Goal: Task Accomplishment & Management: Complete application form

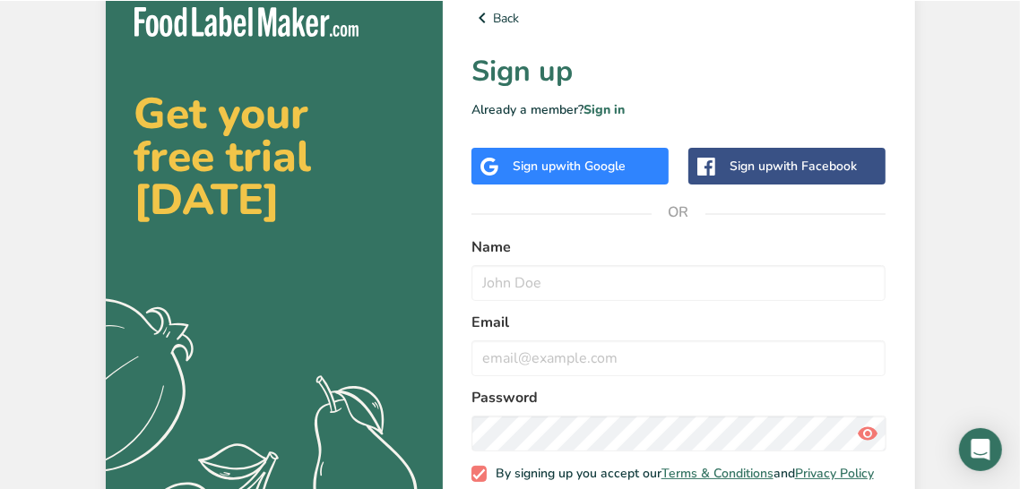
scroll to position [12, 0]
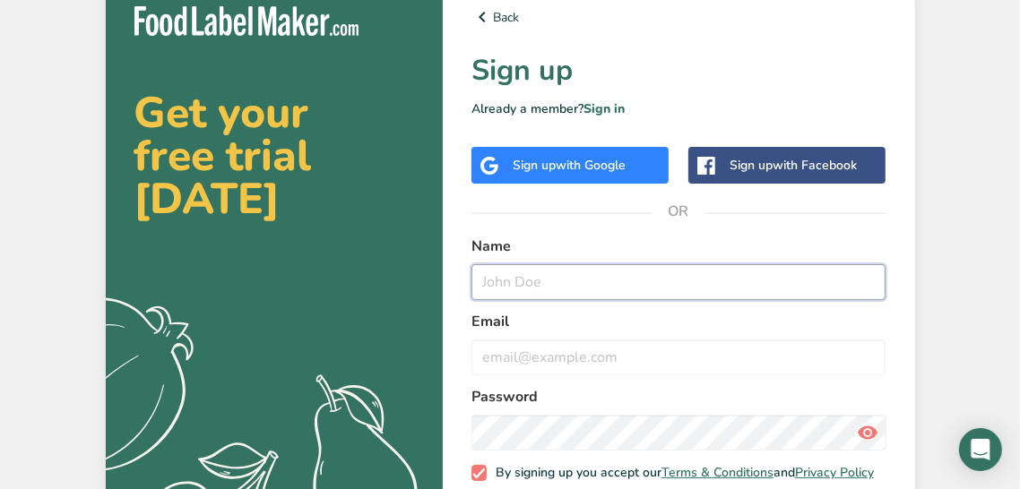
click at [536, 274] on input "text" at bounding box center [678, 282] width 415 height 36
type input "john doe"
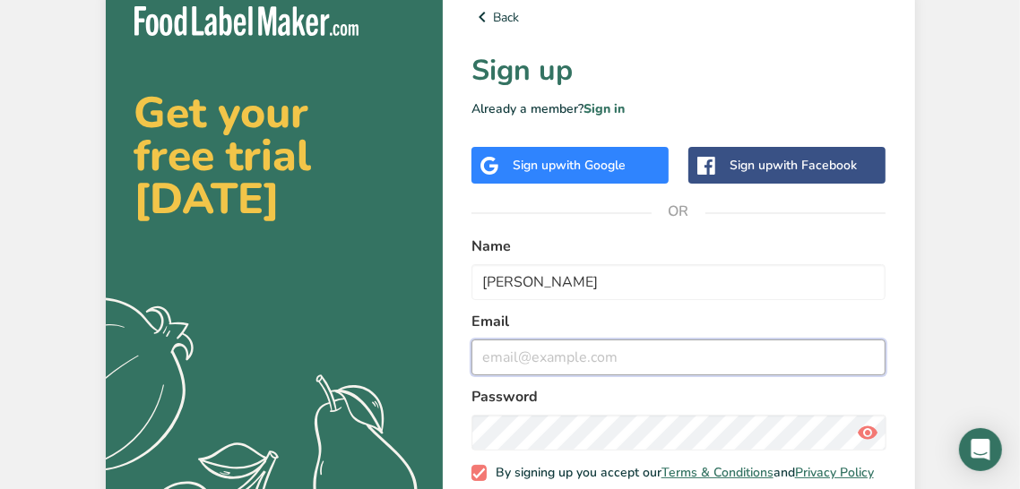
click at [575, 357] on input "email" at bounding box center [678, 358] width 415 height 36
type input "jjohy@email.cz"
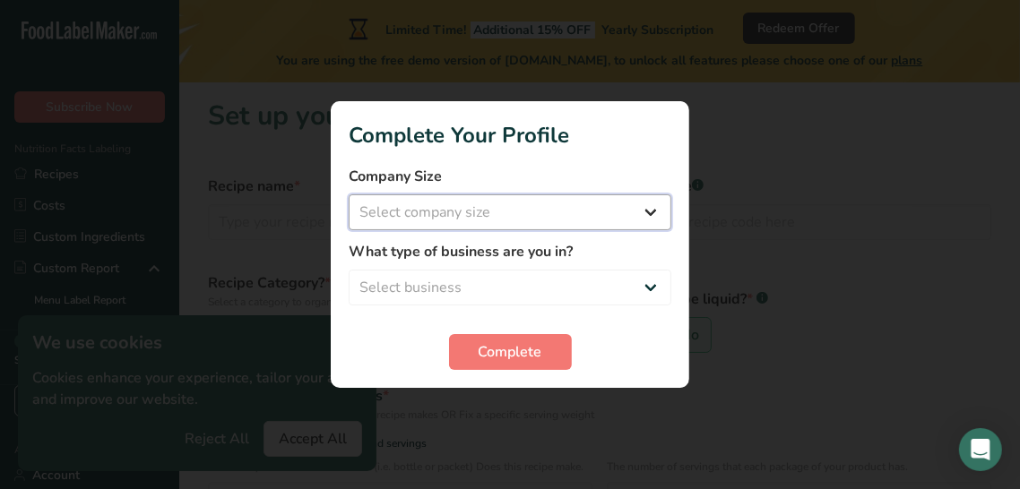
click at [567, 230] on select "Select company size Fewer than 10 Employees 10 to 50 Employees 51 to 500 Employ…" at bounding box center [510, 212] width 323 height 36
select select "1"
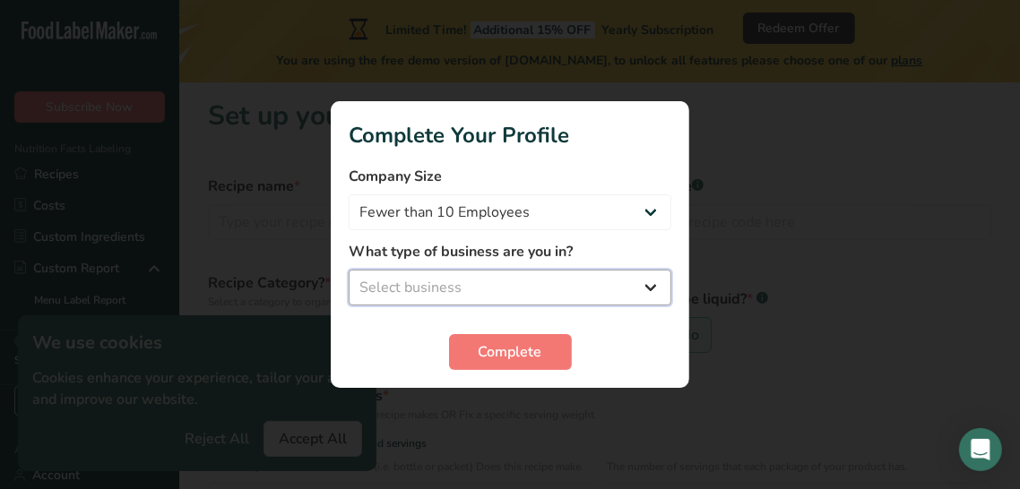
click at [495, 306] on select "Select business Packaged Food Manufacturer Restaurant & Cafe Bakery Meal Plans …" at bounding box center [510, 288] width 323 height 36
select select "1"
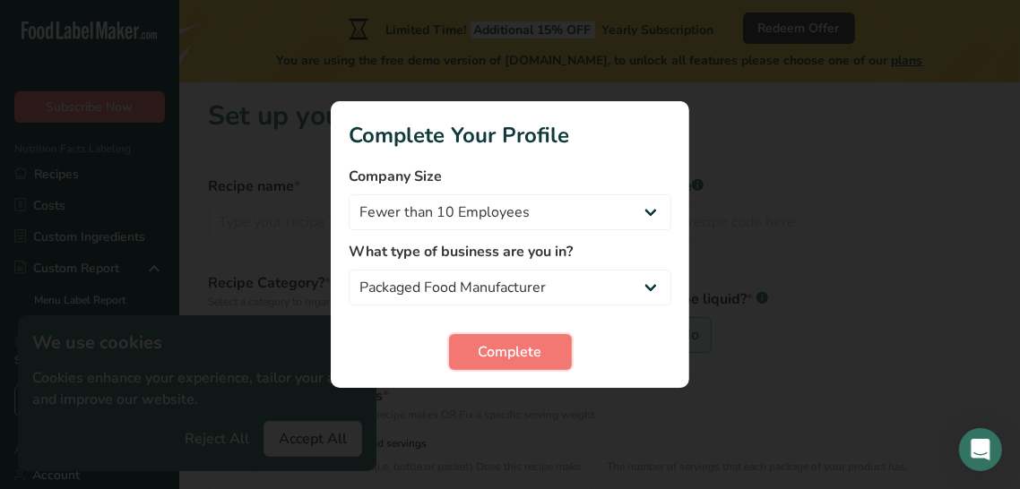
click at [462, 370] on button "Complete" at bounding box center [510, 352] width 123 height 36
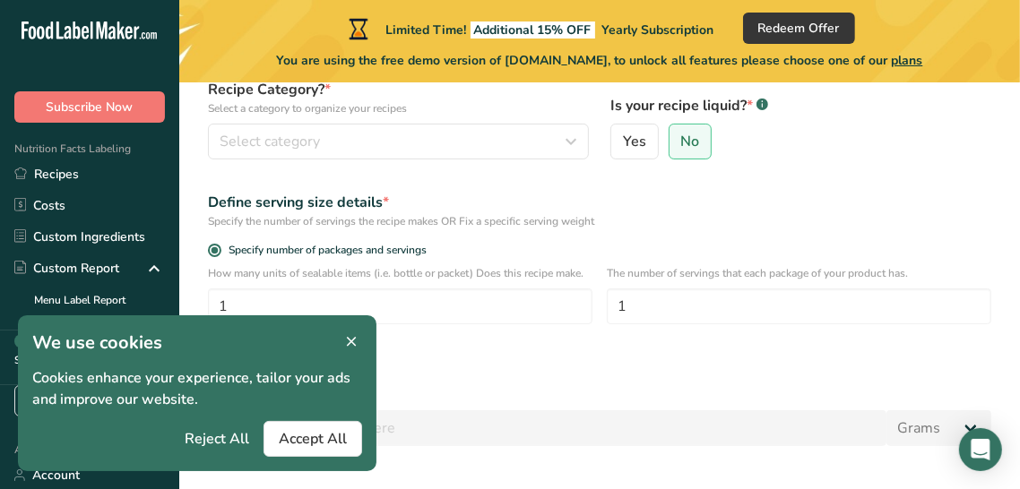
scroll to position [234, 0]
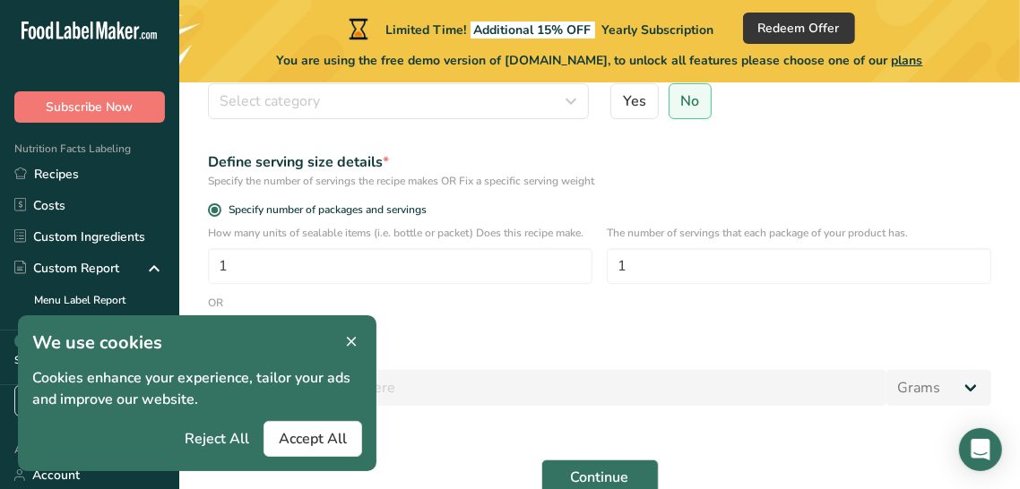
click at [353, 355] on icon at bounding box center [351, 342] width 16 height 25
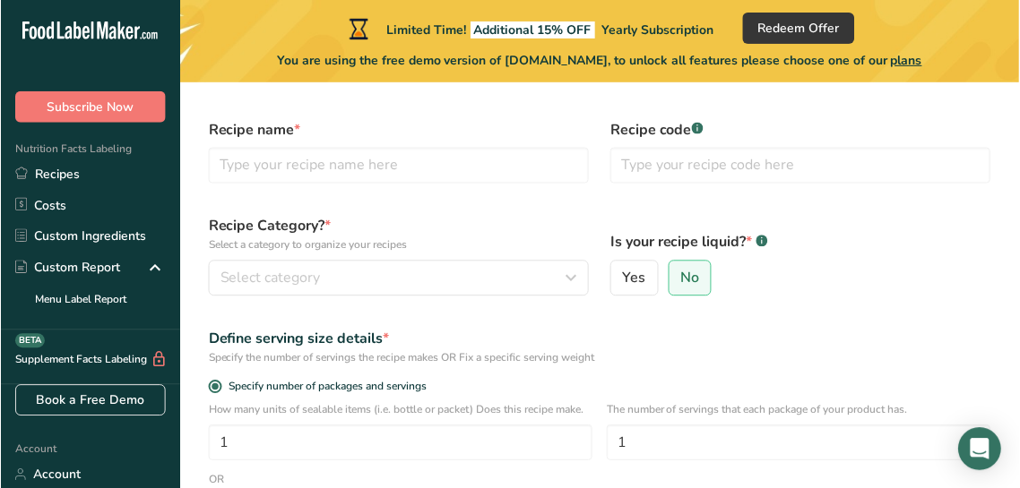
scroll to position [0, 0]
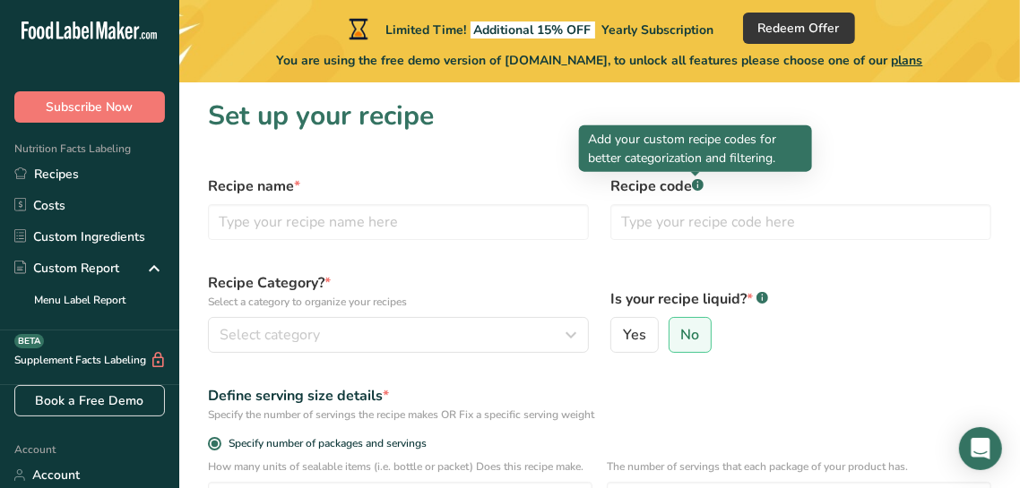
click at [697, 177] on div at bounding box center [695, 176] width 9 height 9
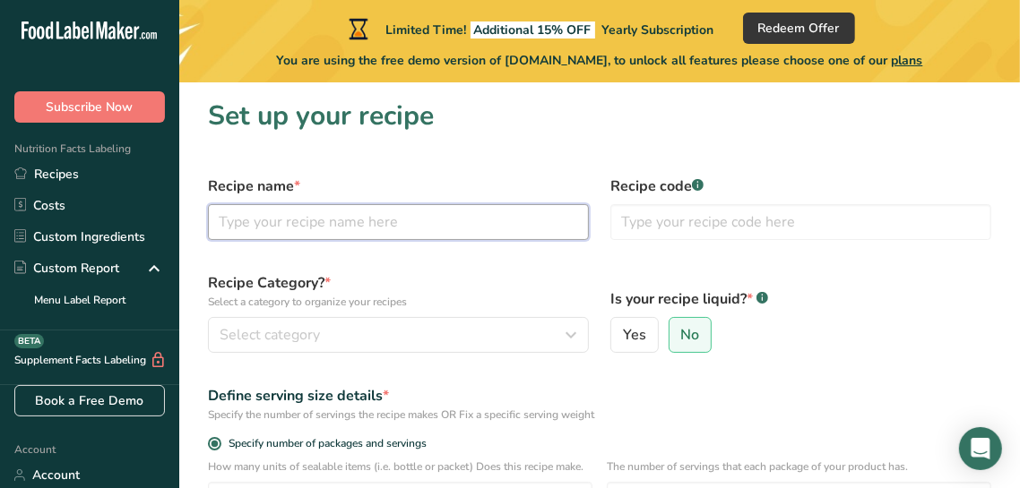
click at [484, 211] on input "text" at bounding box center [398, 222] width 381 height 36
type input "JJ's GRANOLA."
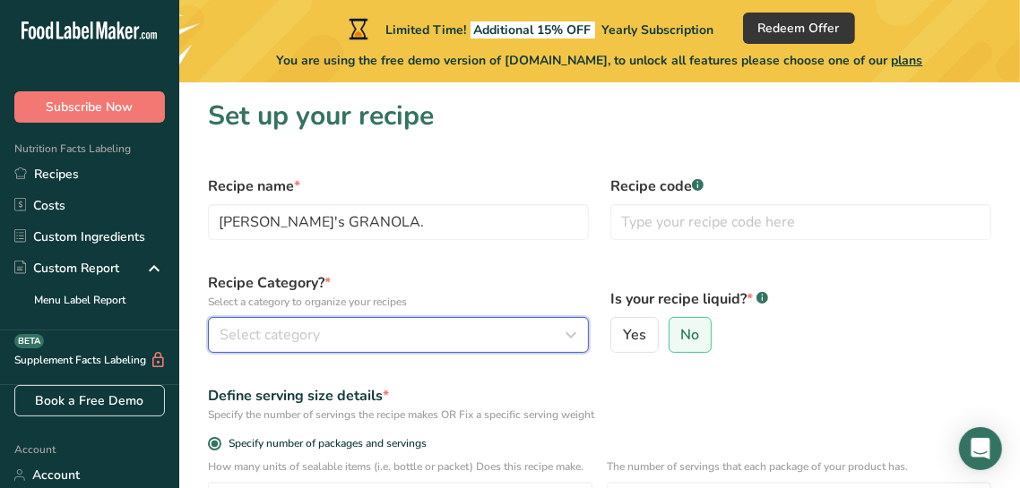
click at [370, 317] on button "Select category" at bounding box center [398, 335] width 381 height 36
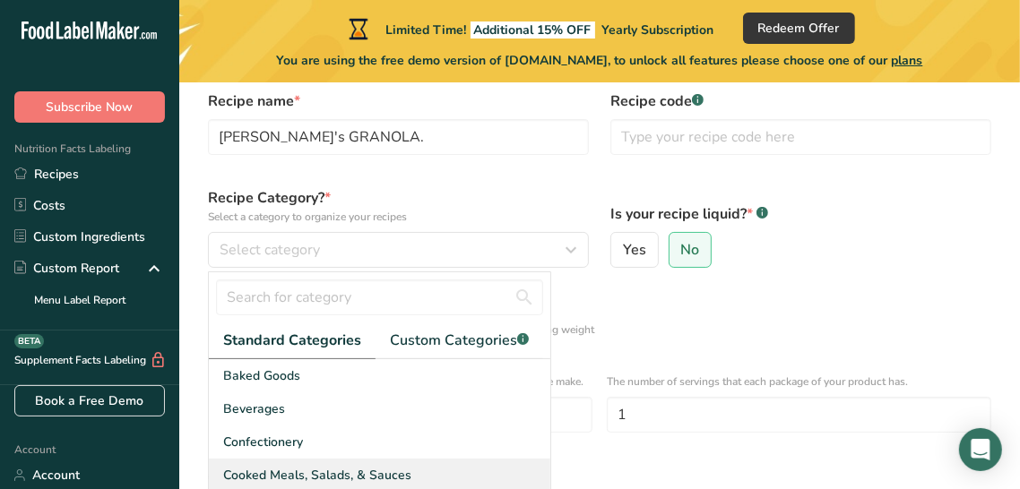
click at [388, 469] on span "Cooked Meals, Salads, & Sauces" at bounding box center [317, 475] width 188 height 19
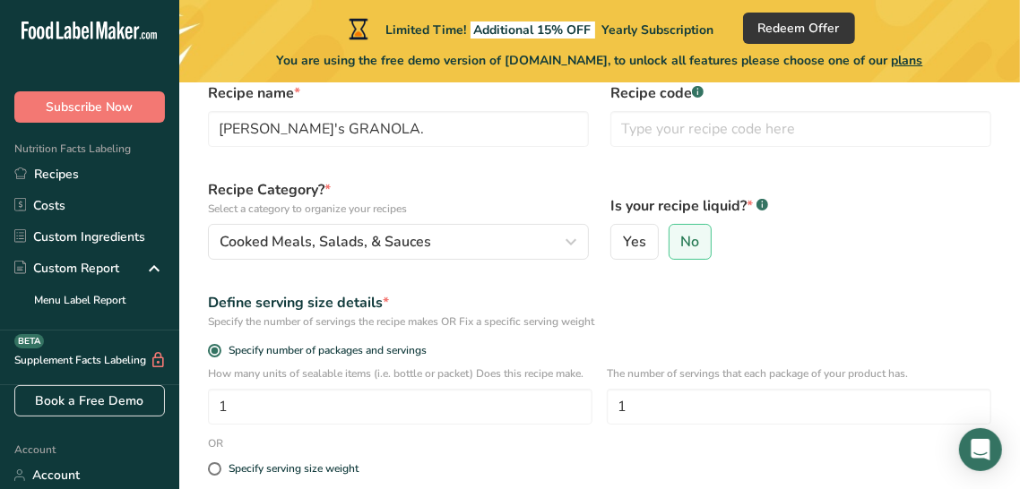
scroll to position [122, 0]
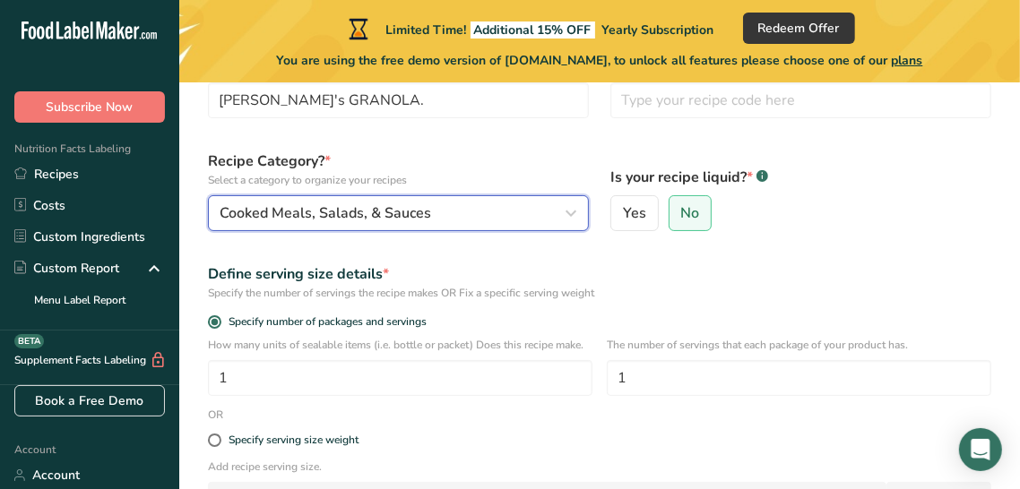
click at [447, 195] on button "Cooked Meals, Salads, & Sauces" at bounding box center [398, 213] width 381 height 36
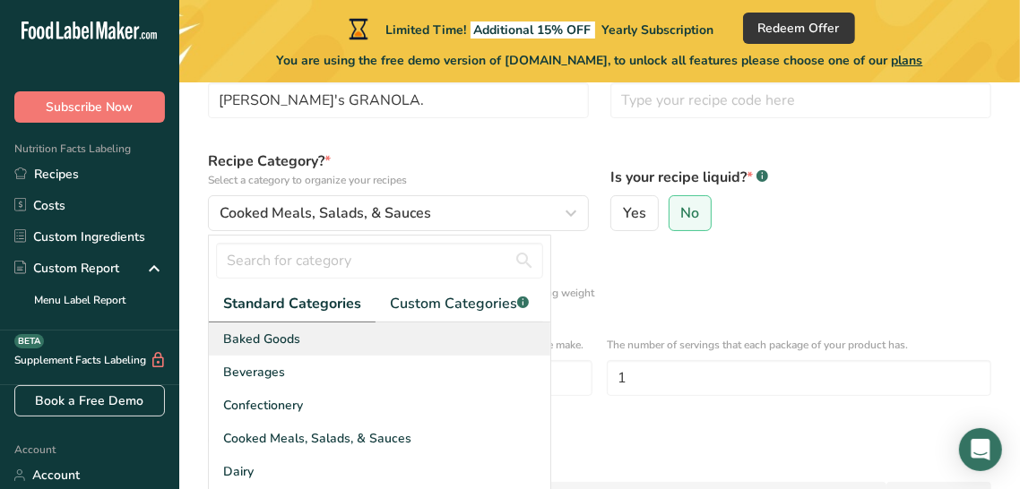
click at [300, 337] on div "Baked Goods" at bounding box center [379, 339] width 341 height 33
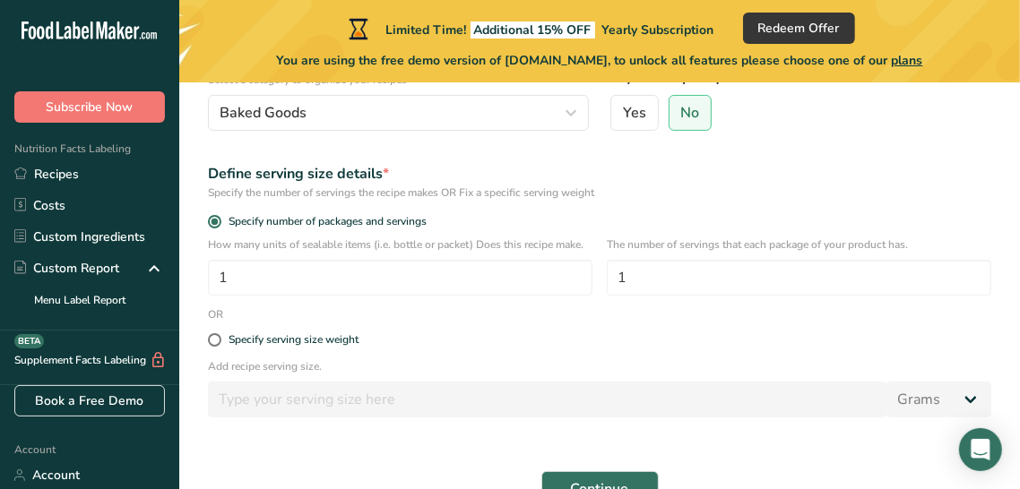
scroll to position [224, 0]
click at [211, 331] on span at bounding box center [214, 337] width 13 height 13
click at [211, 332] on input "Specify serving size weight" at bounding box center [214, 338] width 12 height 12
radio input "true"
radio input "false"
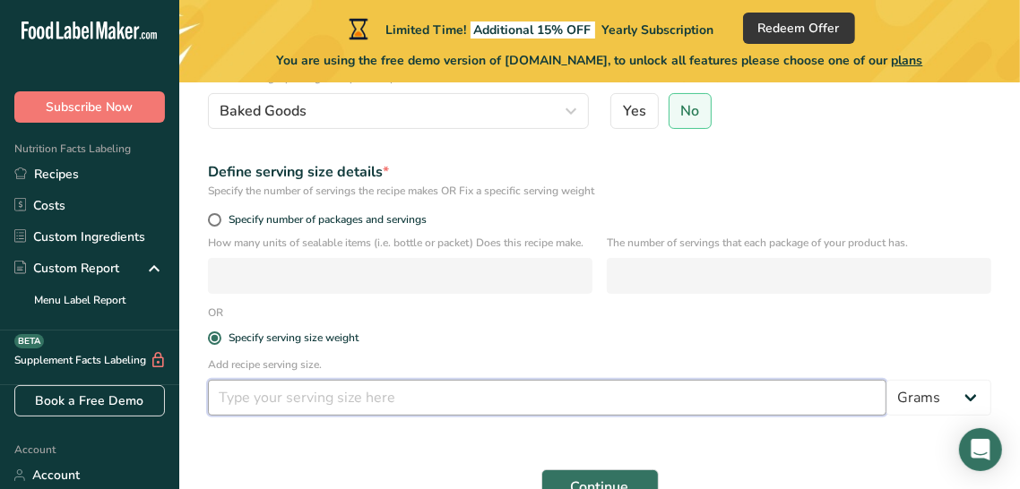
click at [305, 395] on input "number" at bounding box center [547, 398] width 678 height 36
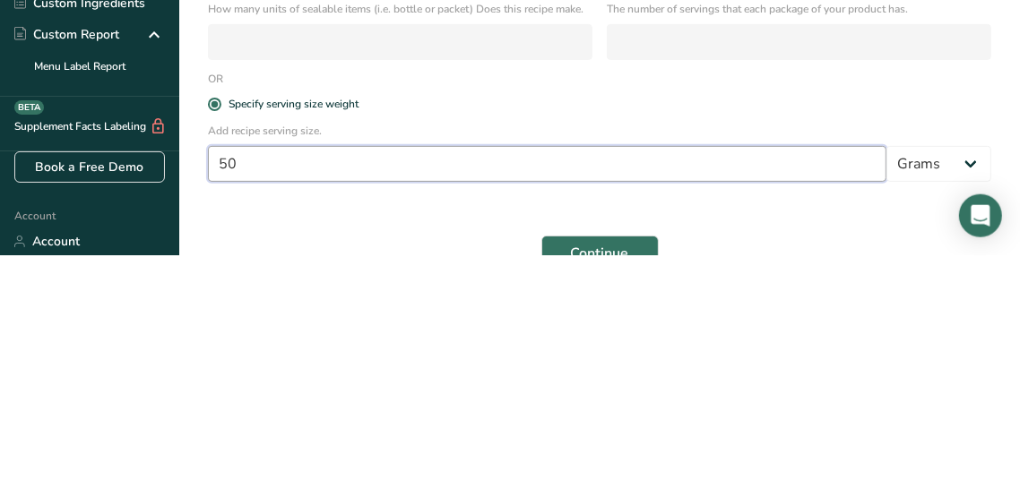
type input "50"
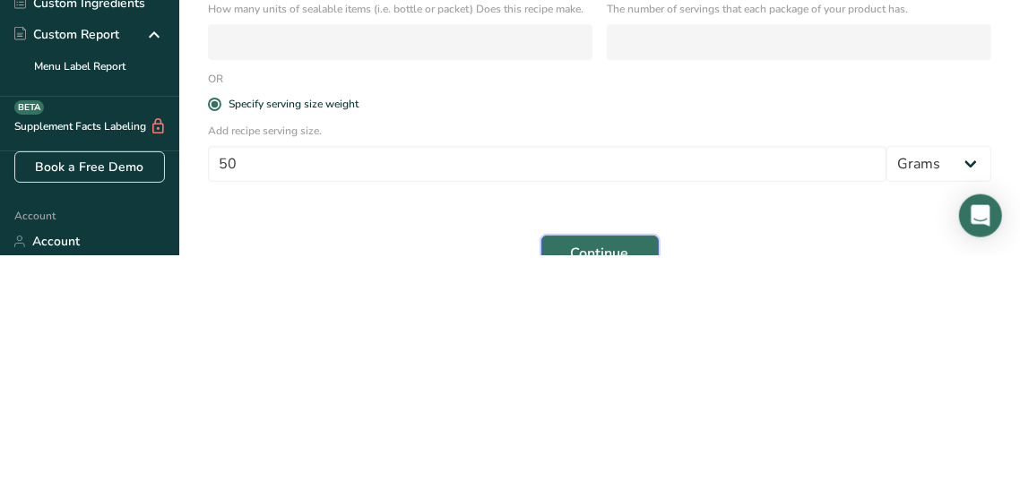
click at [604, 484] on span "Continue" at bounding box center [600, 488] width 58 height 22
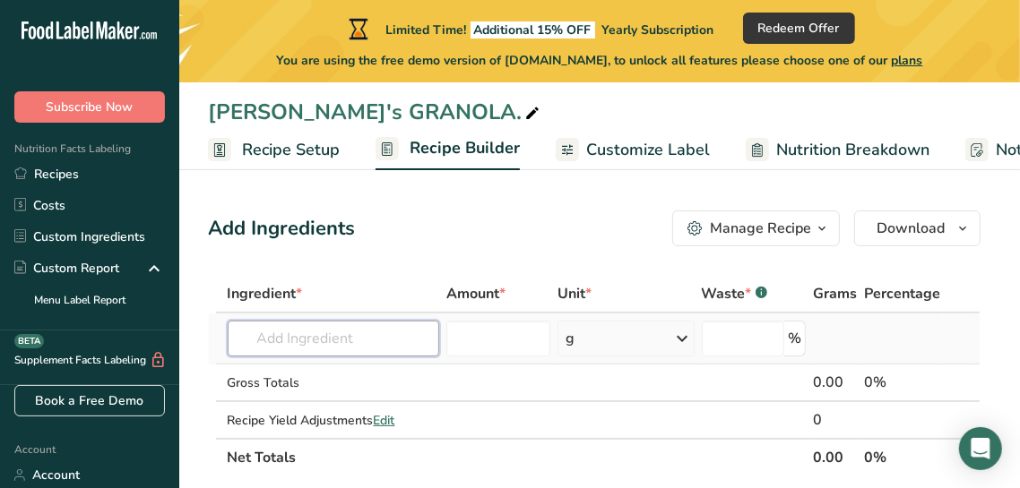
click at [366, 330] on input "text" at bounding box center [333, 339] width 211 height 36
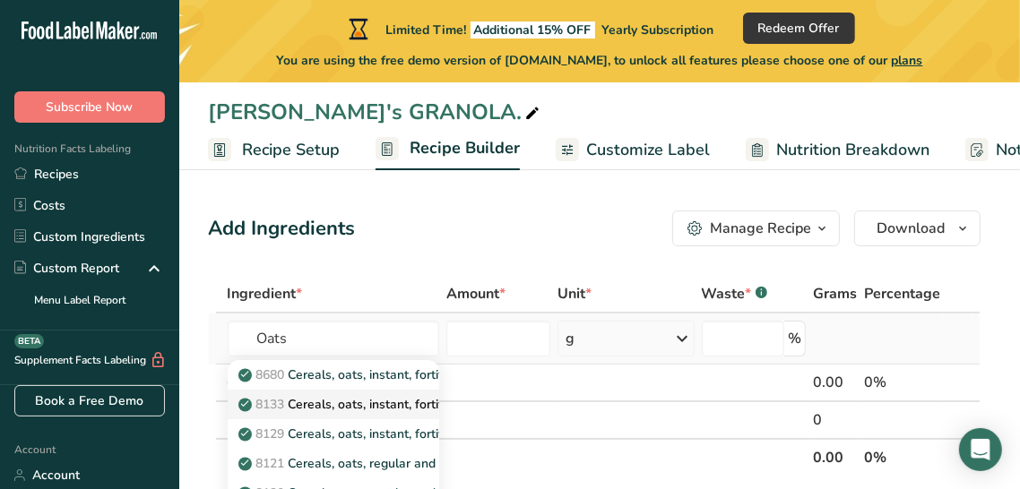
click at [340, 401] on p "8133 Cereals, oats, instant, fortified, with raisins and spice, prepared with w…" at bounding box center [478, 404] width 473 height 19
type input "Cereals, oats, instant, fortified, with raisins and spice, prepared with water"
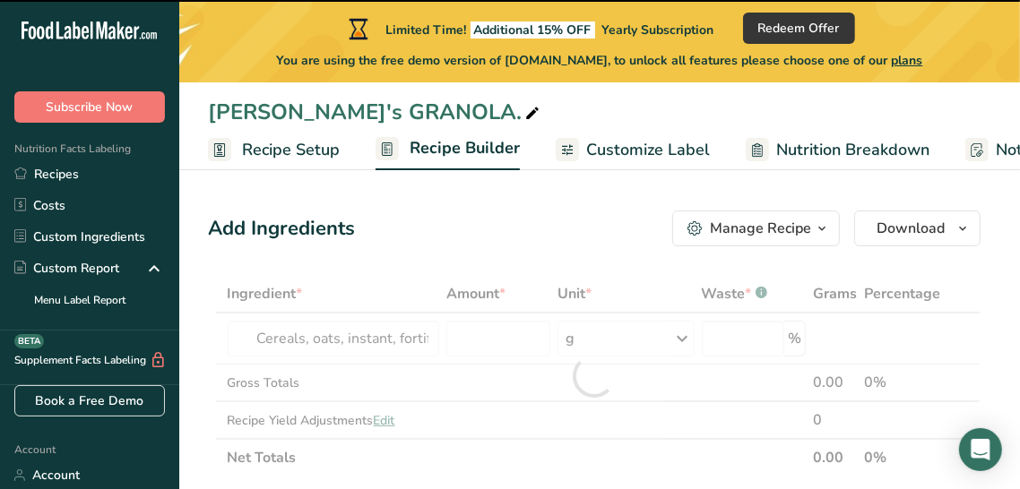
type input "0"
